Goal: Register for event/course

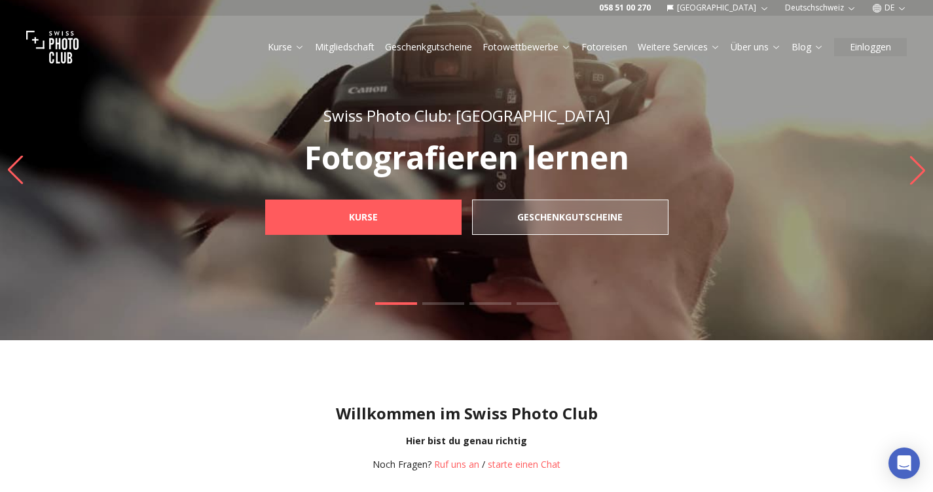
click at [350, 46] on link "Mitgliedschaft" at bounding box center [345, 47] width 60 height 13
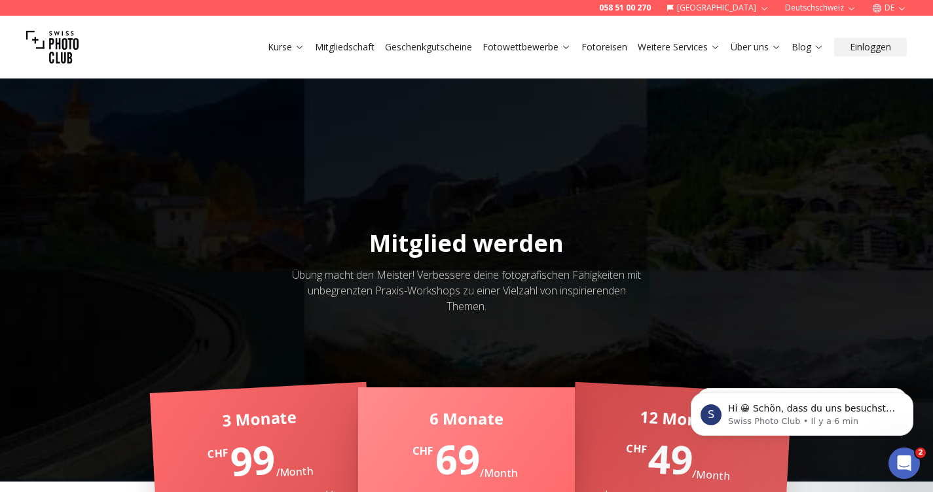
click at [398, 45] on link "Geschenkgutscheine" at bounding box center [428, 47] width 87 height 13
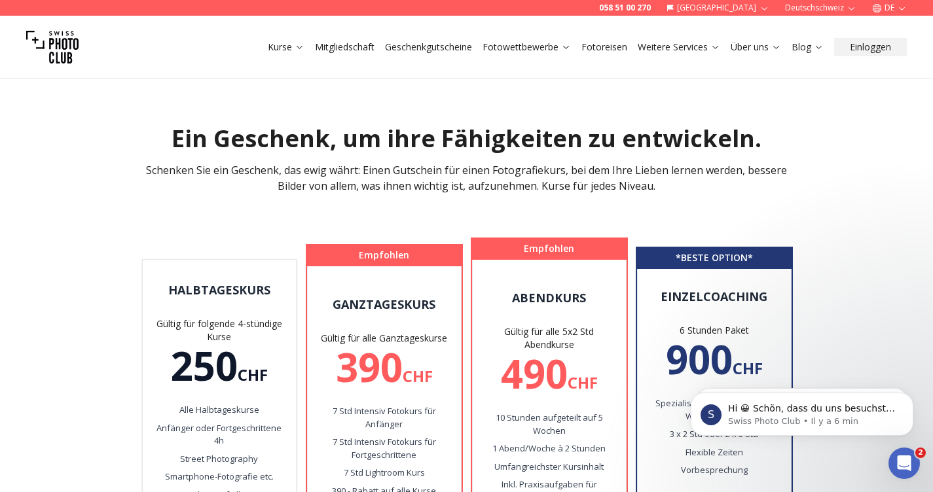
click at [329, 46] on link "Mitgliedschaft" at bounding box center [345, 47] width 60 height 13
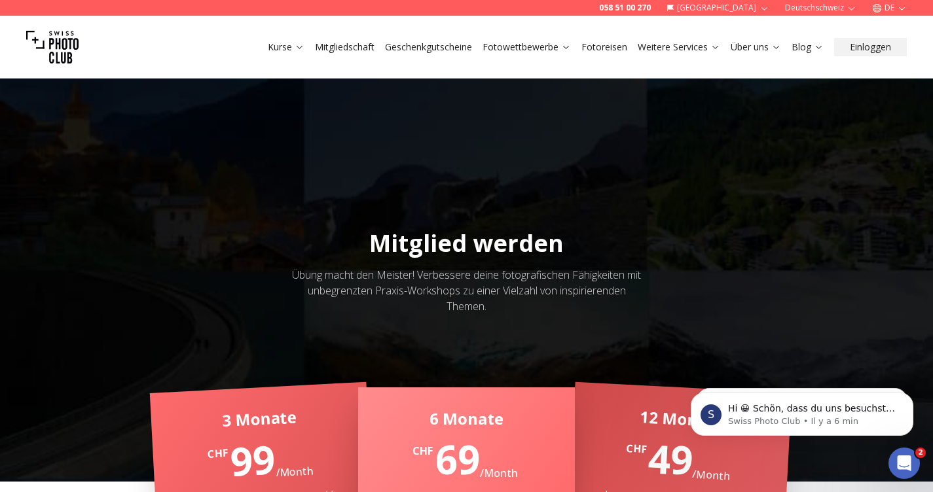
click at [433, 46] on link "Geschenkgutscheine" at bounding box center [428, 47] width 87 height 13
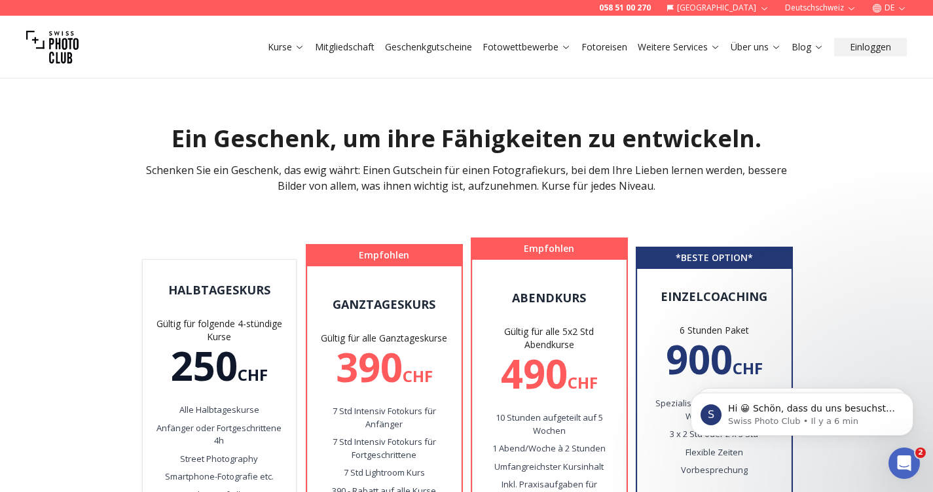
click at [289, 45] on link "Kurse" at bounding box center [286, 47] width 37 height 13
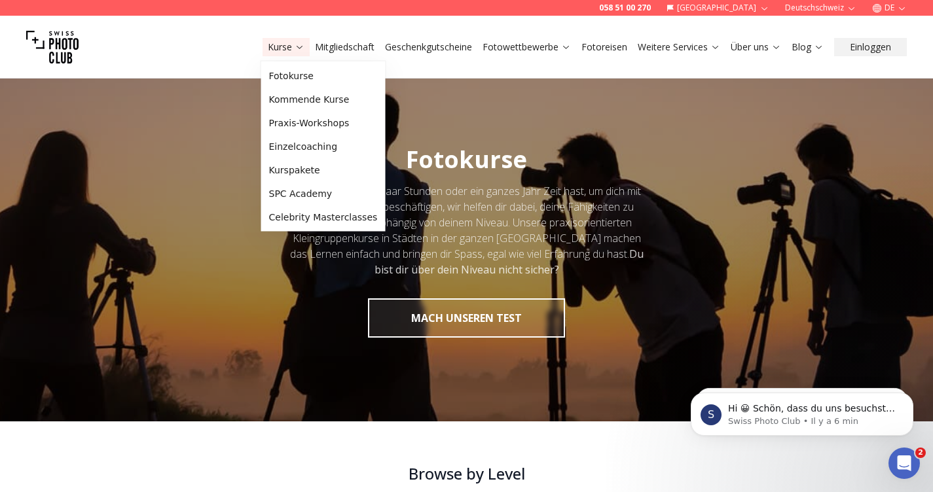
click at [289, 43] on link "Kurse" at bounding box center [286, 47] width 37 height 13
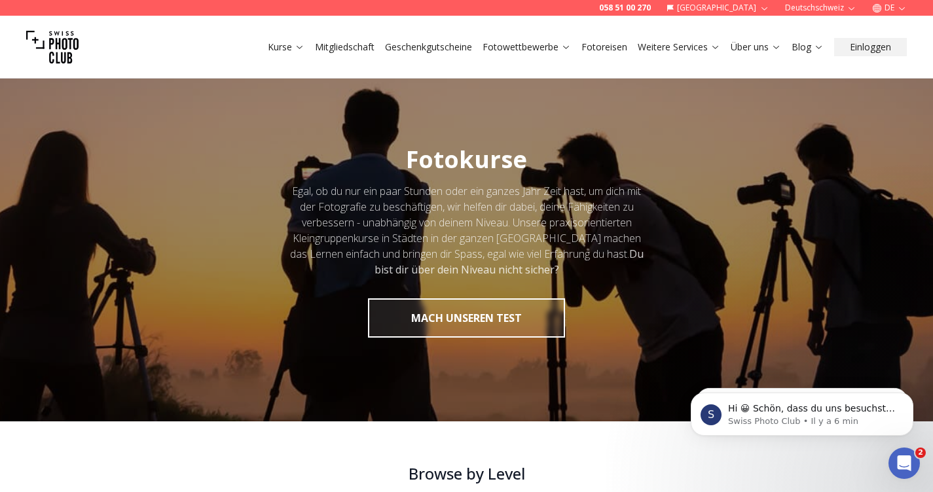
click at [288, 42] on link "Kurse" at bounding box center [286, 47] width 37 height 13
click at [288, 43] on link "Kurse" at bounding box center [286, 47] width 37 height 13
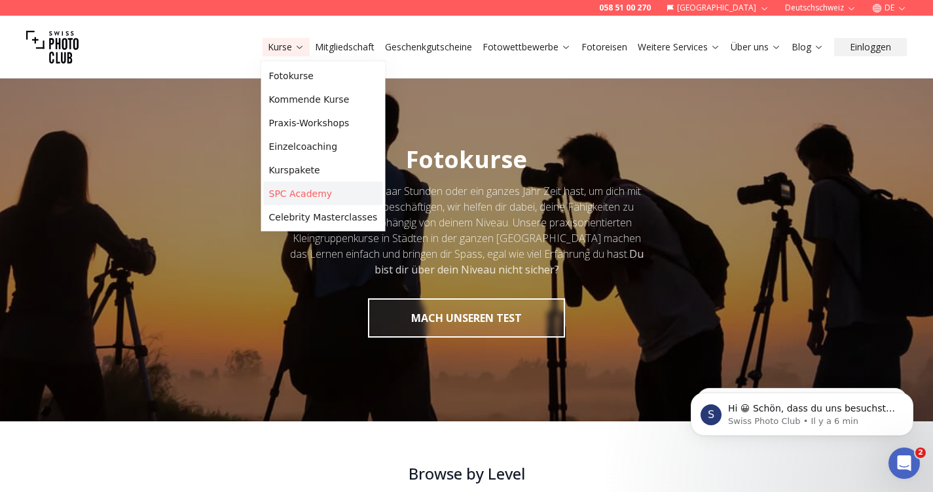
click at [305, 194] on link "SPC Academy" at bounding box center [323, 194] width 119 height 24
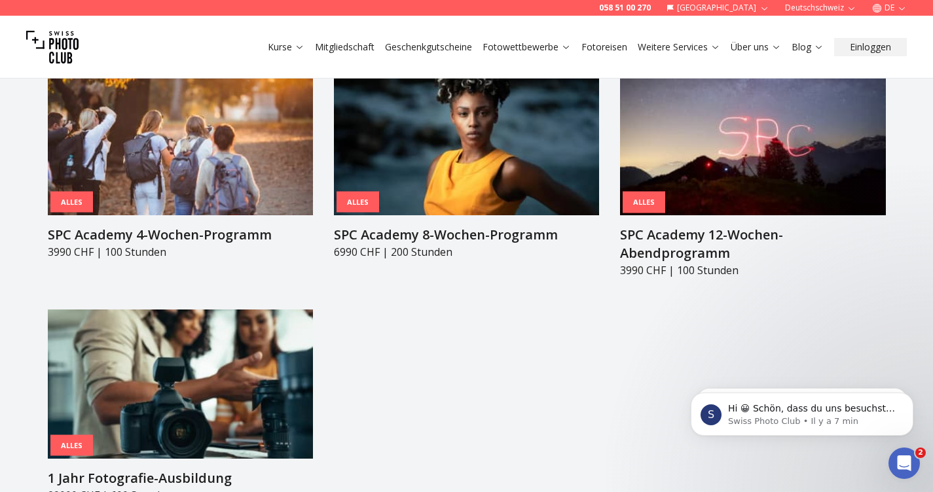
scroll to position [1448, 0]
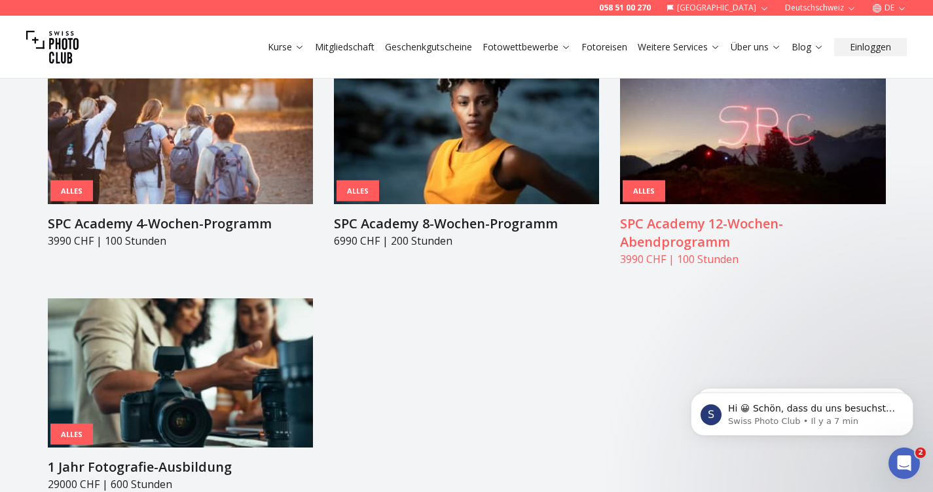
click at [710, 215] on h3 "SPC Academy 12-Wochen-Abendprogramm" at bounding box center [752, 233] width 265 height 37
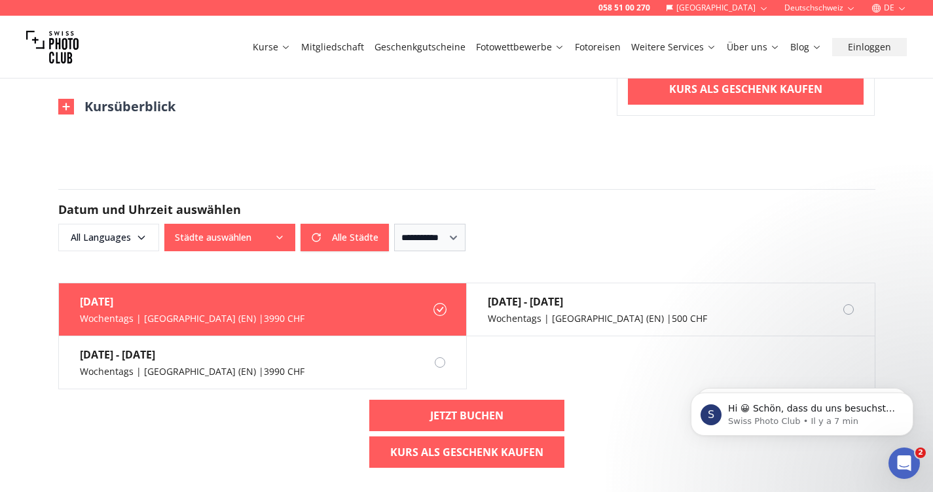
scroll to position [998, 0]
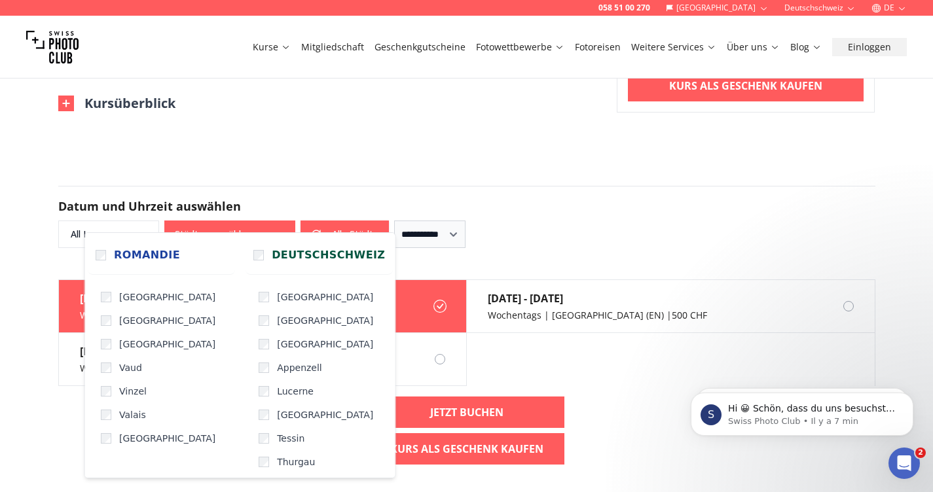
click at [258, 224] on button "Städte auswählen" at bounding box center [229, 235] width 131 height 28
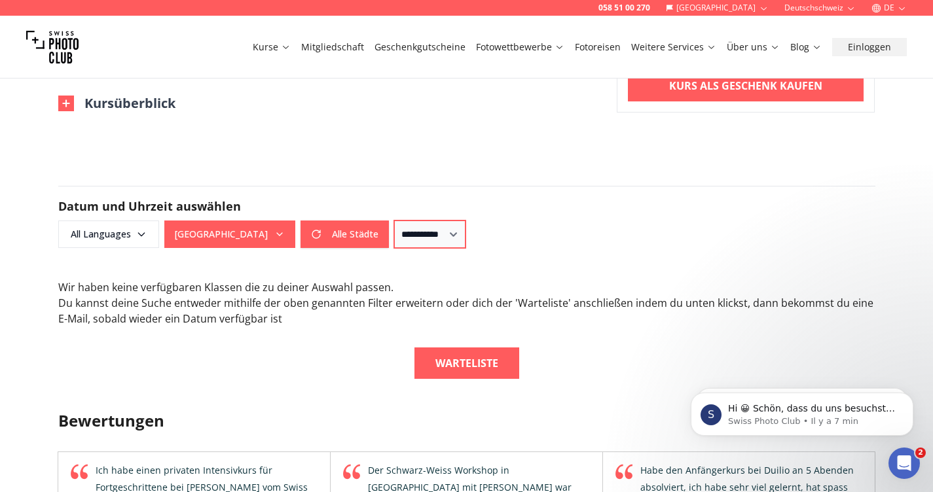
select select "**"
click at [354, 221] on button "Alle Städte" at bounding box center [345, 235] width 88 height 28
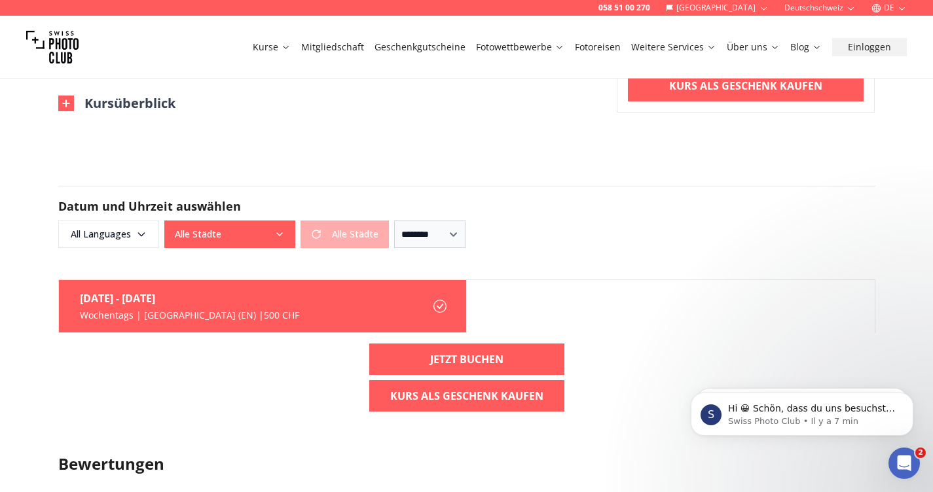
click at [355, 221] on div "Alle Städte Alle Städte" at bounding box center [276, 235] width 225 height 28
click at [277, 229] on icon "button" at bounding box center [279, 234] width 10 height 10
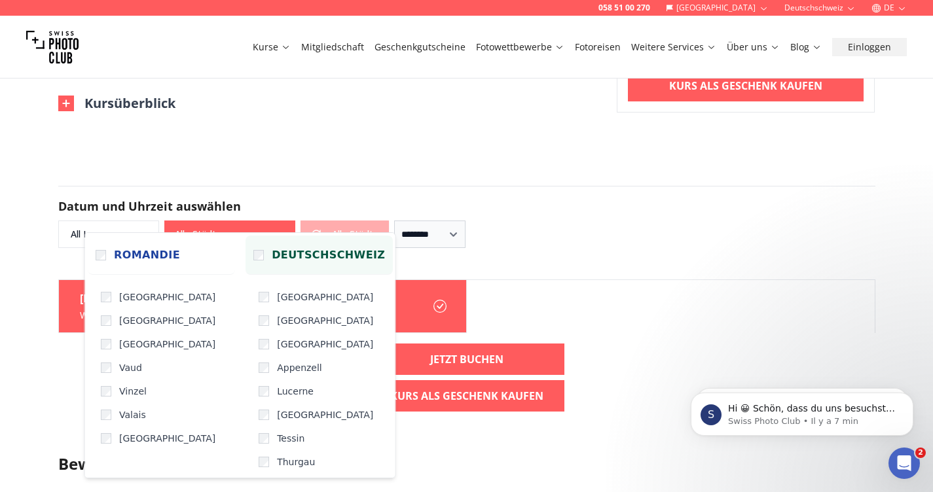
click at [246, 246] on label "Deutschschweiz" at bounding box center [319, 255] width 147 height 39
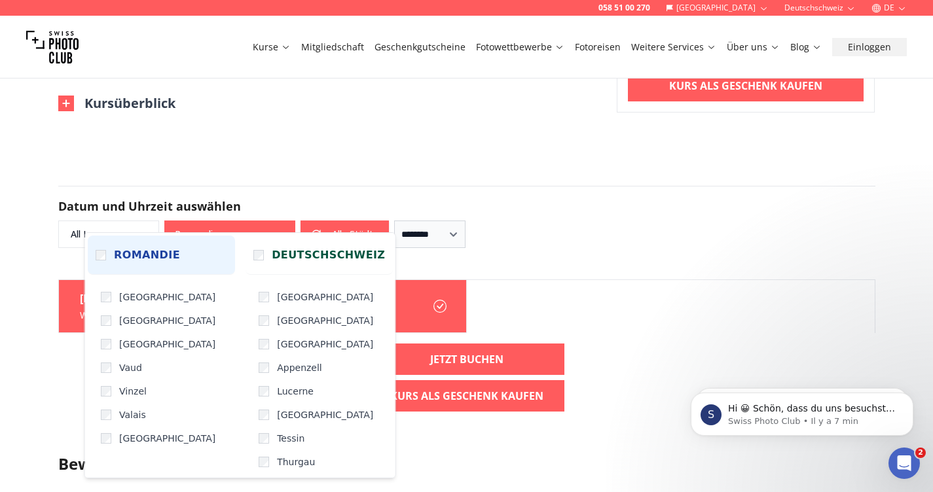
click at [111, 248] on label "Romandie" at bounding box center [161, 255] width 147 height 39
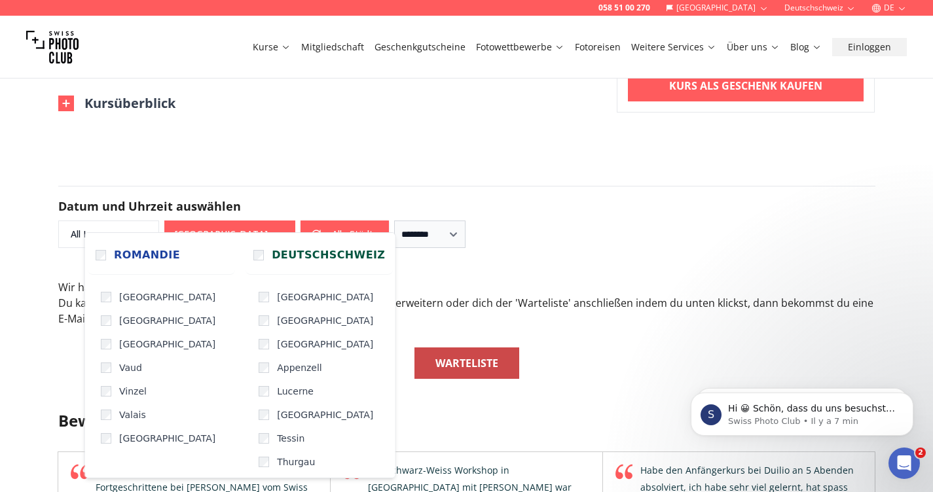
click at [462, 356] on link "Warteliste" at bounding box center [466, 363] width 105 height 31
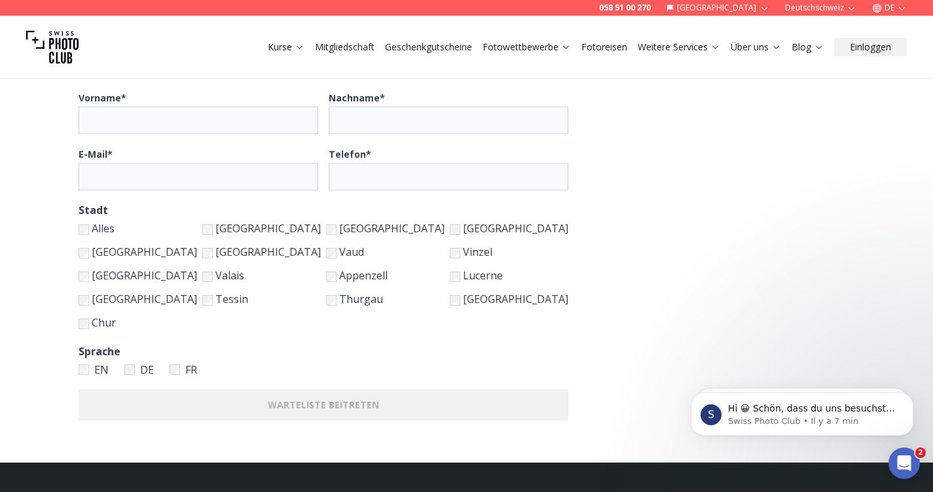
scroll to position [154, 0]
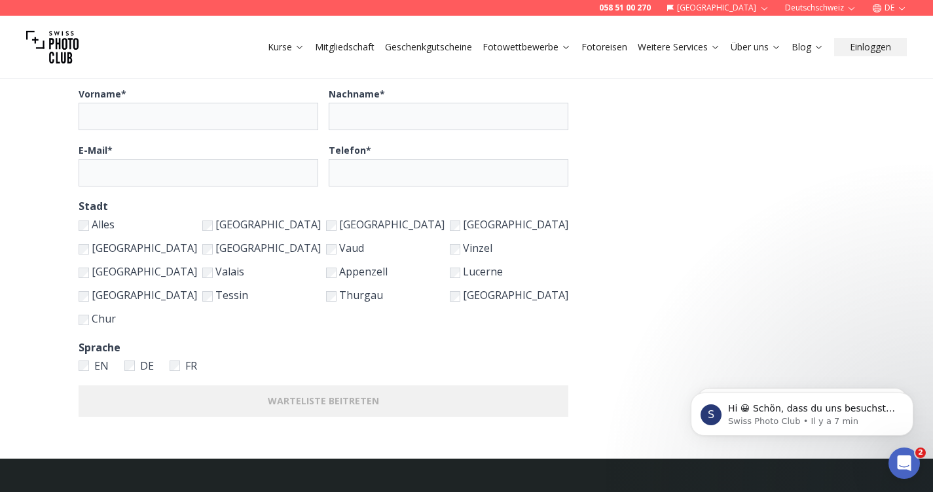
drag, startPoint x: 183, startPoint y: 313, endPoint x: 263, endPoint y: 288, distance: 83.7
click at [183, 312] on label "Chur" at bounding box center [138, 319] width 119 height 18
click at [267, 225] on fieldset "Alles [GEOGRAPHIC_DATA] [GEOGRAPHIC_DATA] [GEOGRAPHIC_DATA] [GEOGRAPHIC_DATA] […" at bounding box center [324, 271] width 490 height 113
